Goal: Task Accomplishment & Management: Complete application form

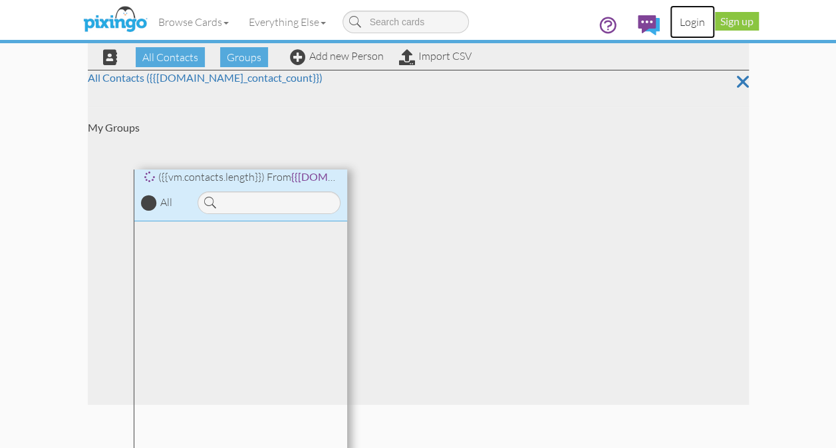
click at [703, 23] on link "Login" at bounding box center [692, 21] width 45 height 33
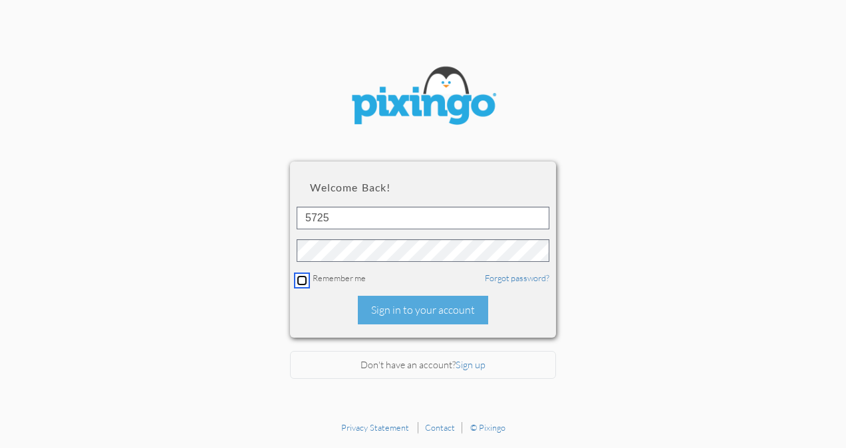
click at [301, 277] on input "checkbox" at bounding box center [302, 280] width 11 height 11
checkbox input "true"
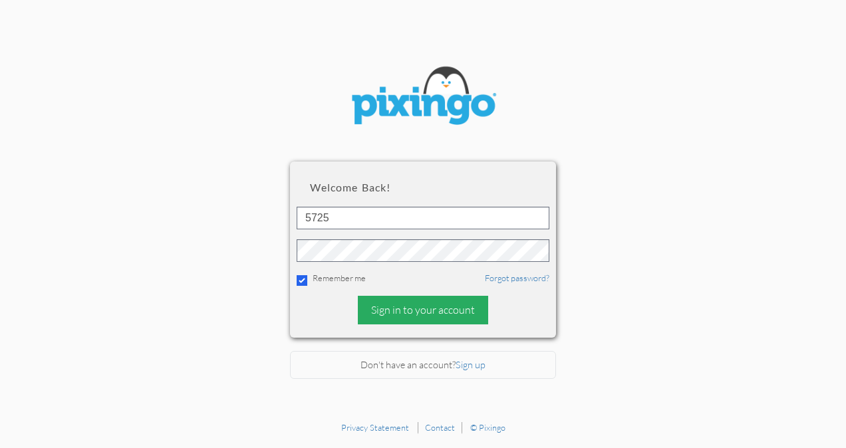
click at [414, 311] on div "Sign in to your account" at bounding box center [423, 310] width 130 height 29
click at [434, 311] on div "Sign in to your account" at bounding box center [423, 310] width 130 height 29
click at [396, 307] on div "Sign in to your account" at bounding box center [423, 310] width 130 height 29
click at [395, 312] on div "Sign in to your account" at bounding box center [423, 310] width 130 height 29
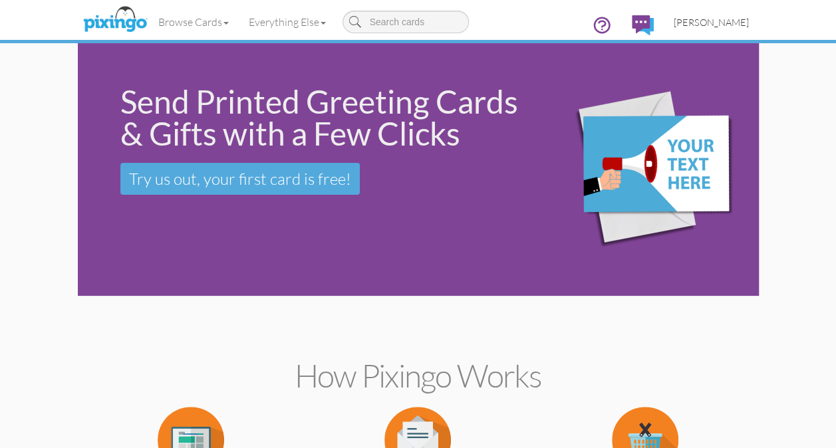
click at [717, 23] on span "[PERSON_NAME]" at bounding box center [711, 22] width 75 height 11
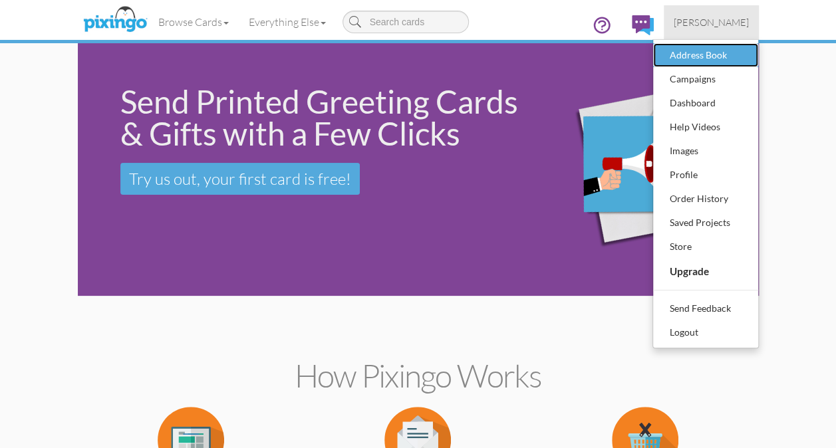
click at [697, 62] on div "Address Book" at bounding box center [705, 55] width 78 height 20
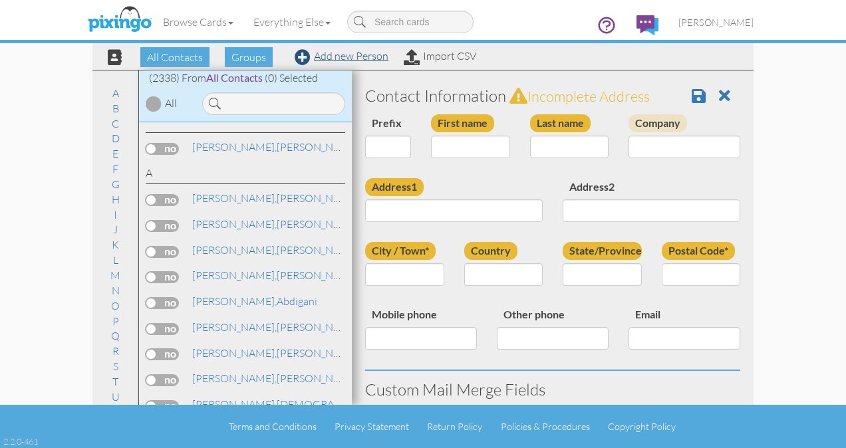
click at [349, 54] on link "Add new Person" at bounding box center [342, 55] width 94 height 13
click at [440, 144] on input "First name" at bounding box center [470, 147] width 79 height 23
type input "Lisa"
type input "Conard"
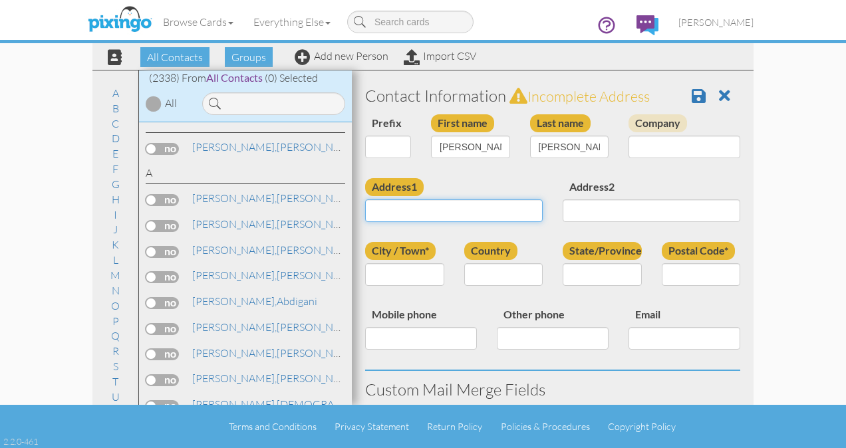
click at [369, 212] on input "Address1" at bounding box center [454, 210] width 178 height 23
type input "118 Sandra Ave"
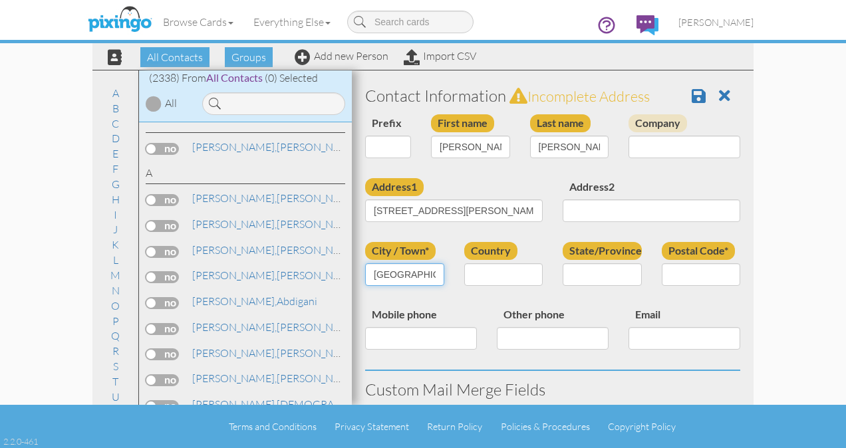
type input "Willow Grove"
select select "object:7588"
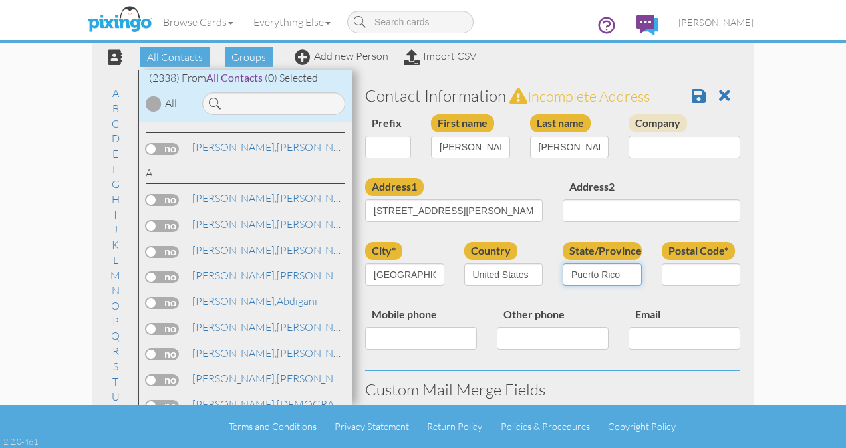
select select "object:7880"
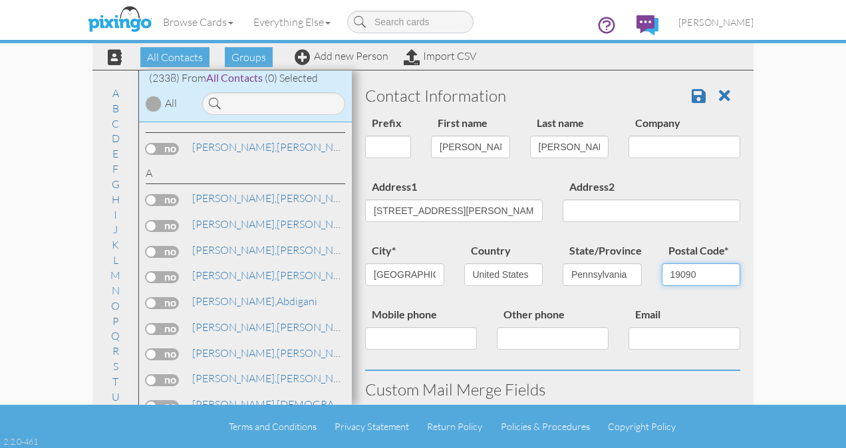
type input "19090"
click at [378, 342] on input "Mobile phone" at bounding box center [421, 338] width 112 height 23
type input "215-834-1037"
click at [684, 347] on input "Email" at bounding box center [684, 338] width 112 height 23
type input "laconard@verizon.net"
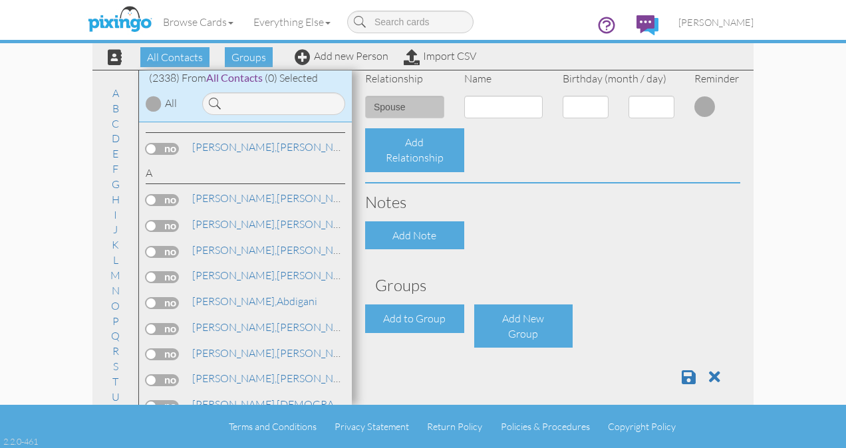
scroll to position [547, 0]
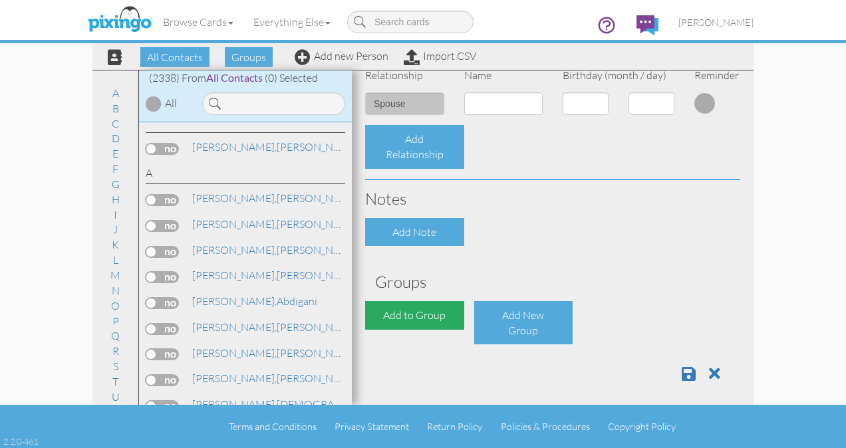
click at [404, 316] on div "Add to Group" at bounding box center [414, 315] width 99 height 29
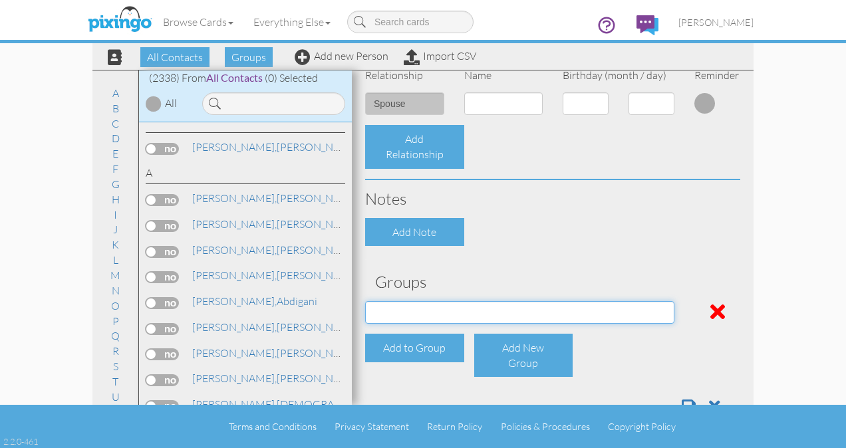
click at [432, 314] on select "All Clients Jan 13, 03:17:00 PM NACFABOY Jan 13, 03:24:53 PM" at bounding box center [519, 312] width 309 height 23
select select "object:7897"
click at [365, 301] on select "All Clients Jan 13, 03:17:00 PM NACFABOY Jan 13, 03:24:53 PM" at bounding box center [519, 312] width 309 height 23
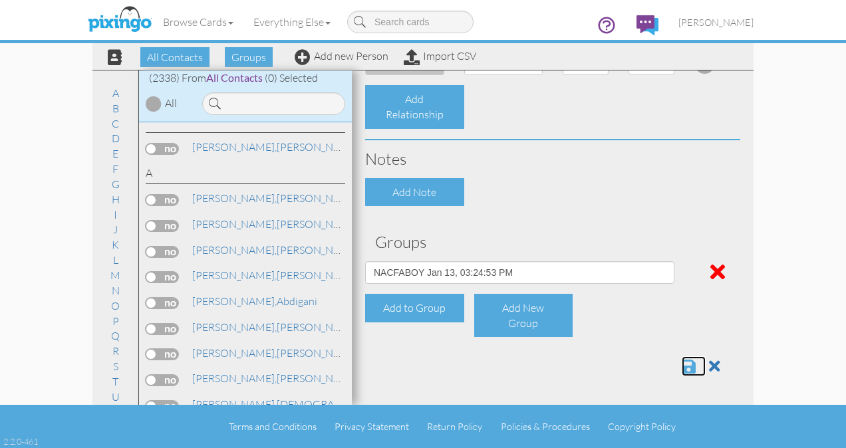
click at [682, 365] on span at bounding box center [689, 366] width 14 height 16
